Goal: Browse casually

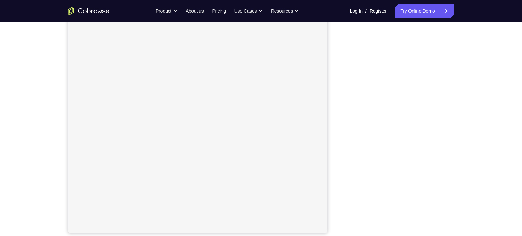
scroll to position [88, 0]
drag, startPoint x: 413, startPoint y: 26, endPoint x: 332, endPoint y: 126, distance: 128.3
click at [332, 126] on div "Your Support Agent Your Customer Web iOS Android" at bounding box center [261, 106] width 386 height 255
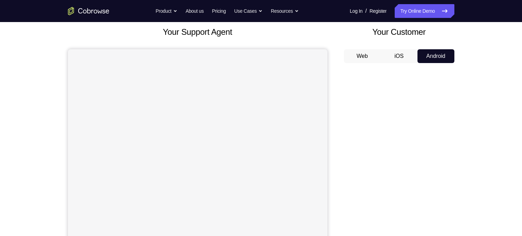
scroll to position [40, 0]
drag, startPoint x: 341, startPoint y: 88, endPoint x: 343, endPoint y: 117, distance: 29.1
click at [343, 117] on div "Your Support Agent Your Customer Web iOS Android" at bounding box center [261, 153] width 386 height 255
drag, startPoint x: 395, startPoint y: 52, endPoint x: 336, endPoint y: 120, distance: 90.2
click at [336, 120] on div "Your Support Agent Your Customer Web iOS Android" at bounding box center [261, 153] width 386 height 255
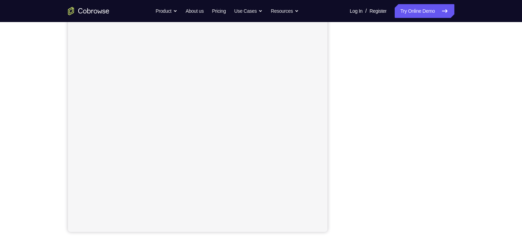
scroll to position [73, 0]
drag, startPoint x: 389, startPoint y: 43, endPoint x: 330, endPoint y: 109, distance: 88.2
click at [330, 109] on div "Your Support Agent Your Customer Web iOS Android" at bounding box center [261, 120] width 386 height 255
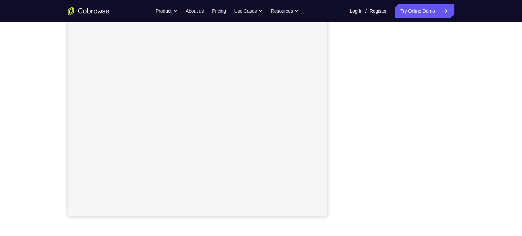
scroll to position [104, 0]
drag, startPoint x: 450, startPoint y: 118, endPoint x: 340, endPoint y: 124, distance: 110.3
click at [340, 124] on div "Your Support Agent Your Customer Web iOS Android" at bounding box center [261, 89] width 386 height 255
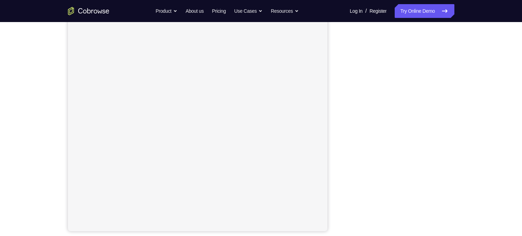
scroll to position [97, 0]
drag, startPoint x: 350, startPoint y: 119, endPoint x: 344, endPoint y: 87, distance: 32.5
click at [344, 87] on div at bounding box center [399, 118] width 110 height 212
drag, startPoint x: 349, startPoint y: 134, endPoint x: 457, endPoint y: 74, distance: 123.9
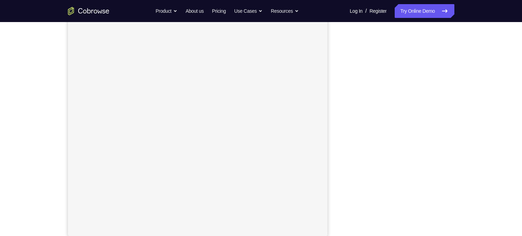
click at [457, 74] on div "Your Support Agent Your Customer Web iOS Android Next Steps We’d be happy to gi…" at bounding box center [261, 166] width 442 height 455
drag, startPoint x: 430, startPoint y: 30, endPoint x: 342, endPoint y: 134, distance: 136.3
click at [342, 134] on div "Your Support Agent Your Customer Web iOS Android" at bounding box center [261, 110] width 386 height 255
